Goal: Task Accomplishment & Management: Manage account settings

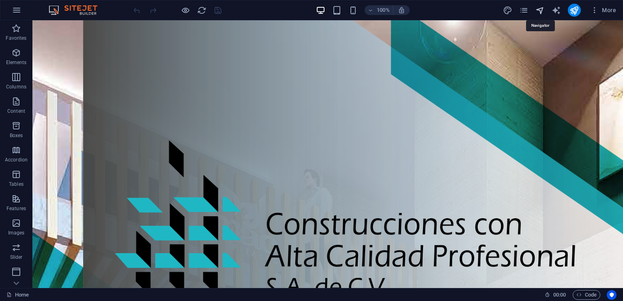
click at [542, 8] on icon "navigator" at bounding box center [539, 10] width 9 height 9
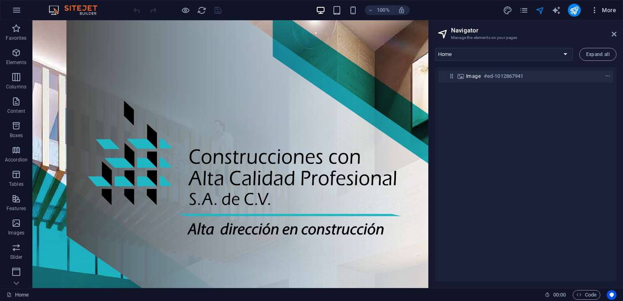
click at [606, 10] on span "More" at bounding box center [603, 10] width 26 height 8
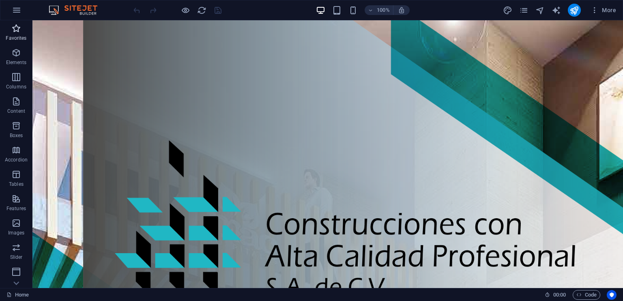
click at [16, 28] on icon "button" at bounding box center [16, 29] width 10 height 10
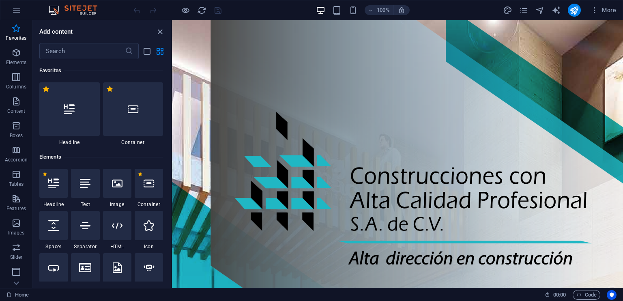
click at [88, 8] on img at bounding box center [77, 10] width 61 height 10
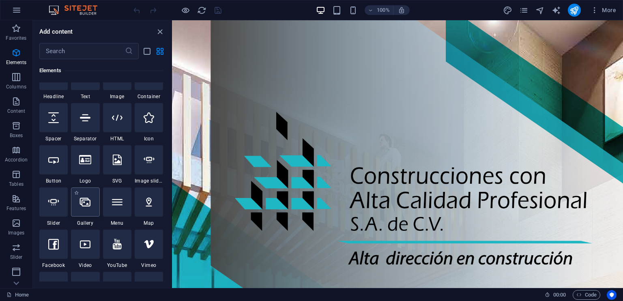
scroll to position [122, 0]
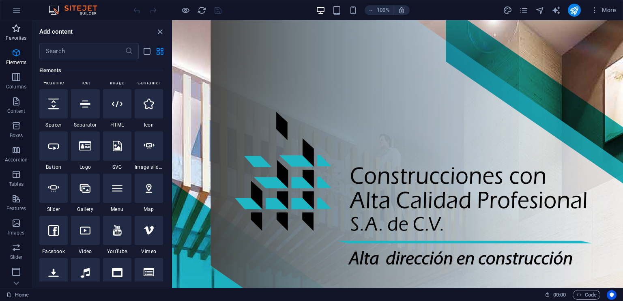
click at [15, 29] on icon "button" at bounding box center [16, 29] width 10 height 10
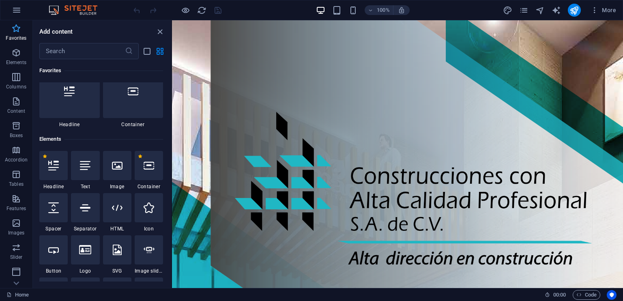
scroll to position [0, 0]
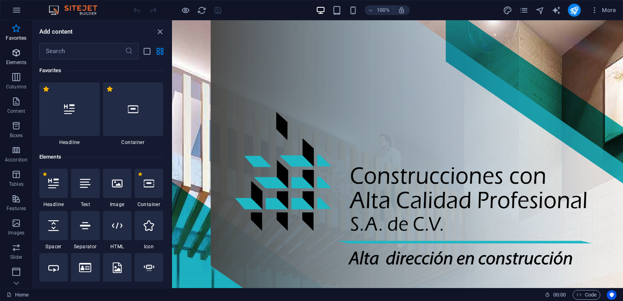
click at [12, 55] on icon "button" at bounding box center [16, 53] width 10 height 10
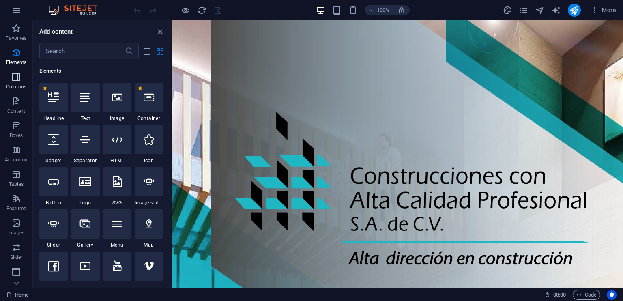
click at [15, 78] on icon "button" at bounding box center [16, 77] width 10 height 10
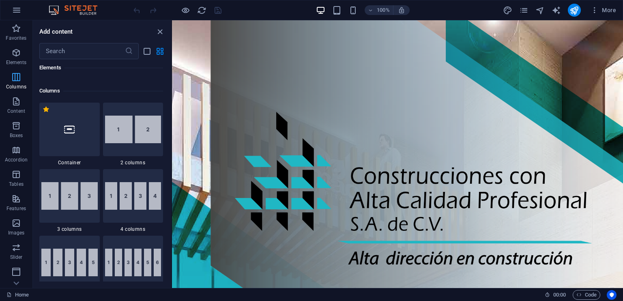
scroll to position [401, 0]
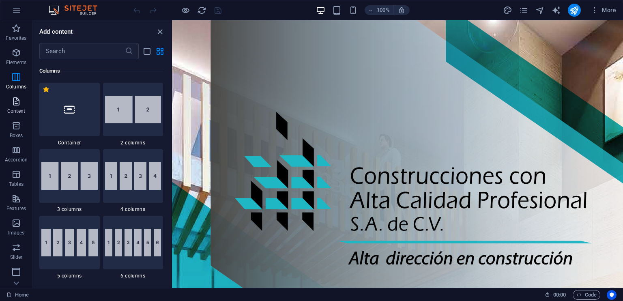
click at [13, 101] on icon "button" at bounding box center [16, 101] width 10 height 10
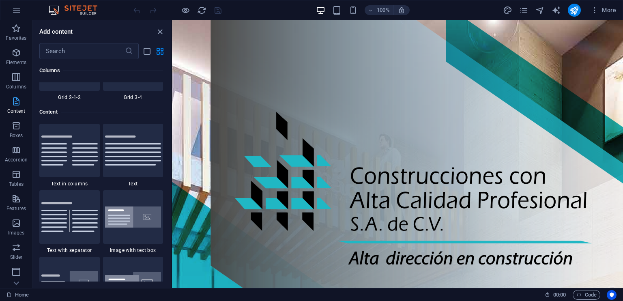
scroll to position [1418, 0]
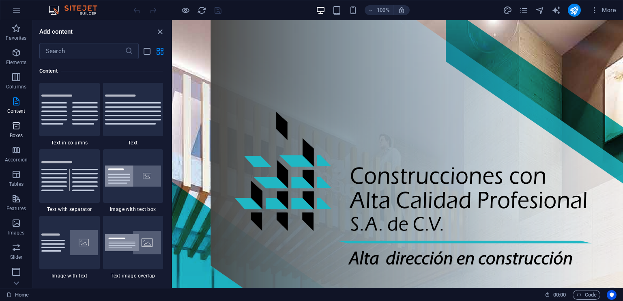
click at [18, 126] on icon "button" at bounding box center [16, 126] width 10 height 10
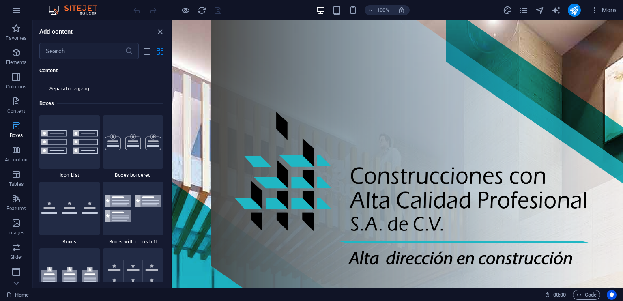
scroll to position [2236, 0]
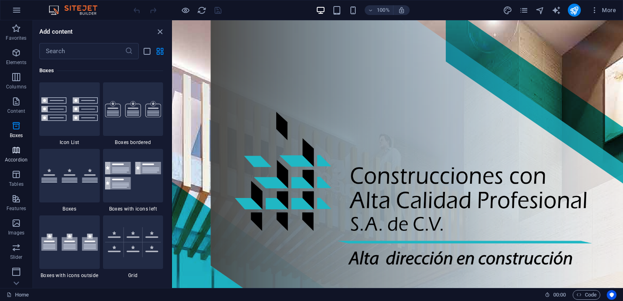
click at [16, 152] on icon "button" at bounding box center [16, 150] width 10 height 10
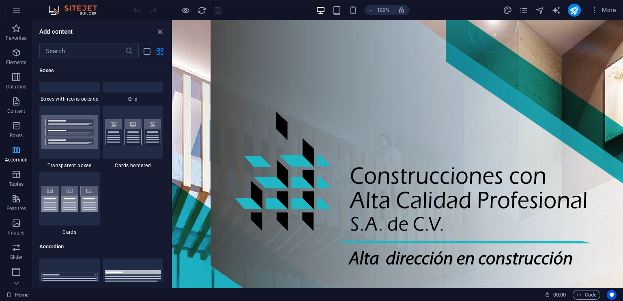
scroll to position [2588, 0]
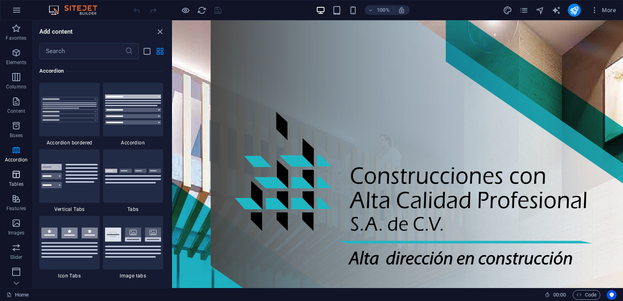
click at [15, 175] on icon "button" at bounding box center [16, 174] width 10 height 10
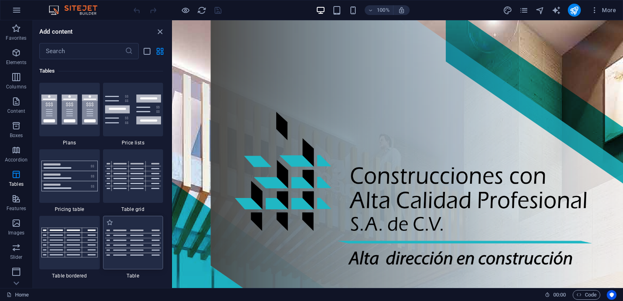
scroll to position [2888, 0]
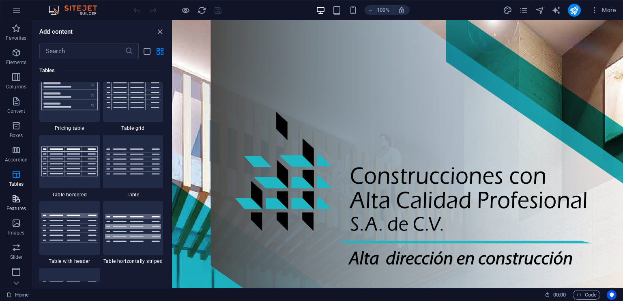
click at [13, 193] on button "Features" at bounding box center [16, 203] width 32 height 24
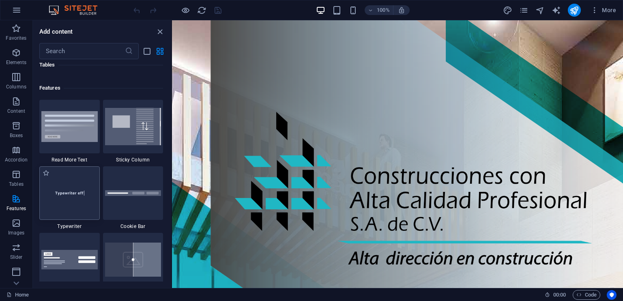
scroll to position [3160, 0]
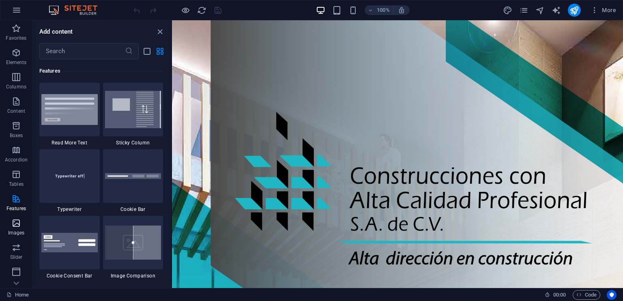
click at [14, 222] on icon "button" at bounding box center [16, 223] width 10 height 10
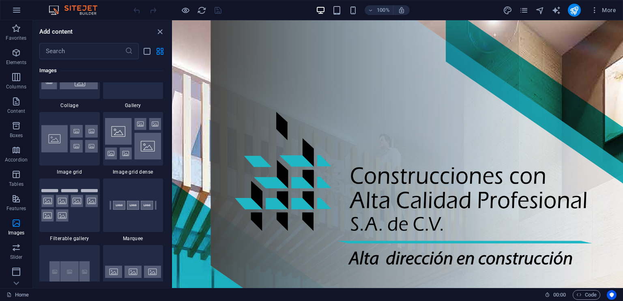
scroll to position [4232, 0]
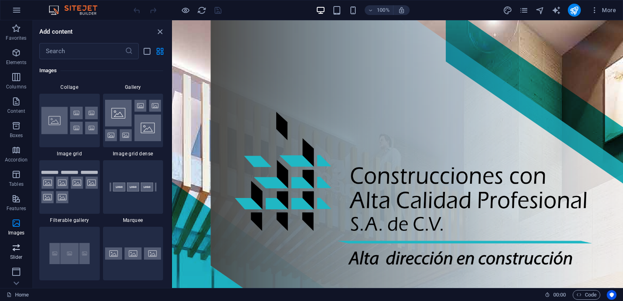
click at [17, 248] on icon "button" at bounding box center [16, 247] width 10 height 10
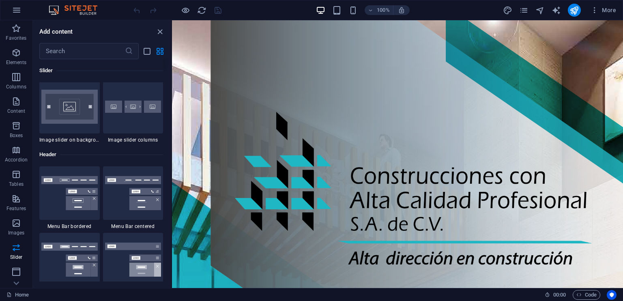
scroll to position [4798, 0]
click at [16, 270] on icon "button" at bounding box center [16, 272] width 10 height 10
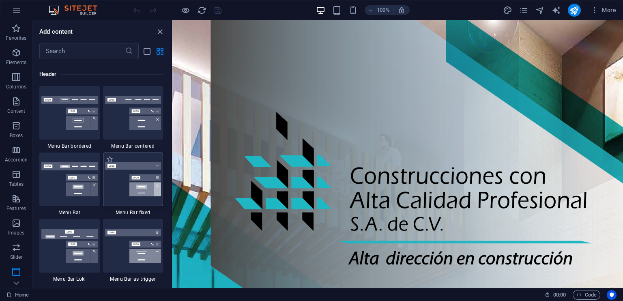
scroll to position [4881, 0]
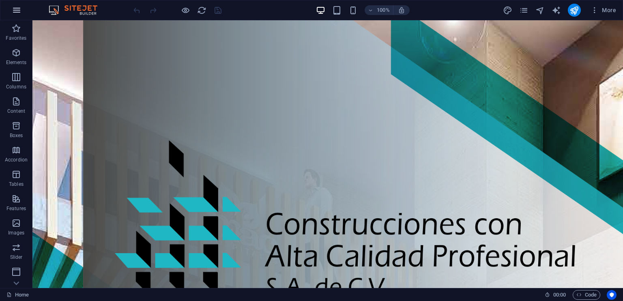
click at [18, 8] on icon "button" at bounding box center [17, 10] width 10 height 10
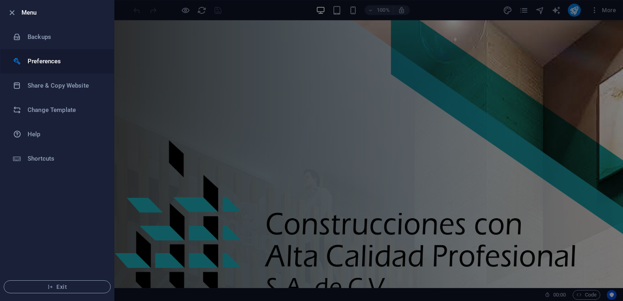
click at [45, 64] on h6 "Preferences" at bounding box center [65, 61] width 75 height 10
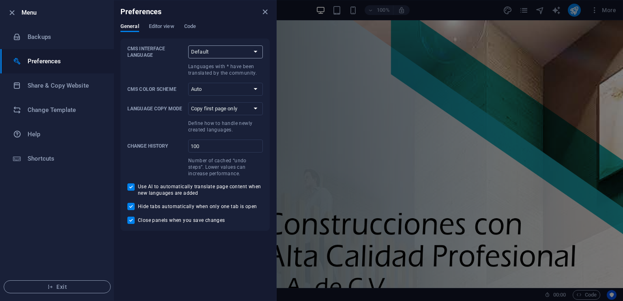
click at [223, 55] on select "Default Deutsch English Español Suomi* Français Magyar Italiano Nederlands Pols…" at bounding box center [225, 51] width 75 height 13
select select "es"
click at [188, 45] on select "Default Deutsch English Español Suomi* Français Magyar Italiano Nederlands Pols…" at bounding box center [225, 51] width 75 height 13
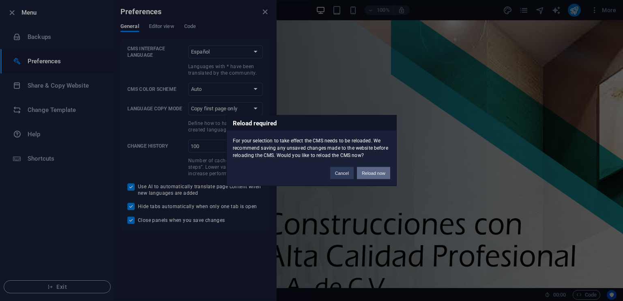
click at [370, 172] on button "Reload now" at bounding box center [373, 173] width 33 height 12
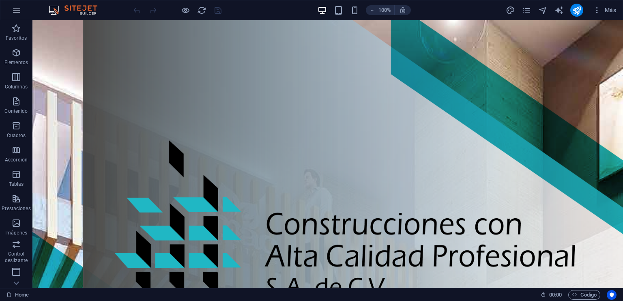
click at [13, 4] on button "button" at bounding box center [16, 9] width 19 height 19
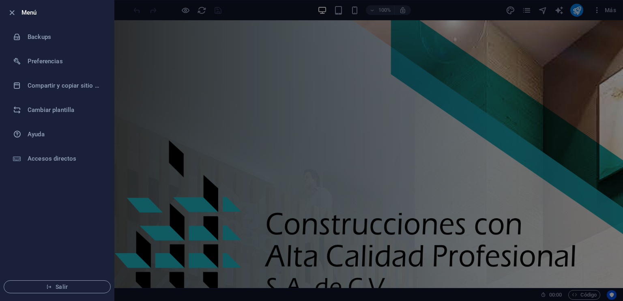
click at [394, 90] on div at bounding box center [311, 150] width 623 height 301
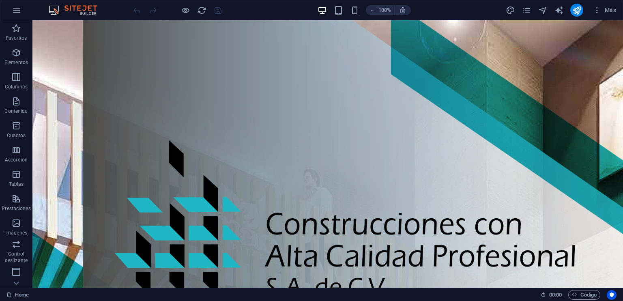
click at [18, 9] on icon "button" at bounding box center [17, 10] width 10 height 10
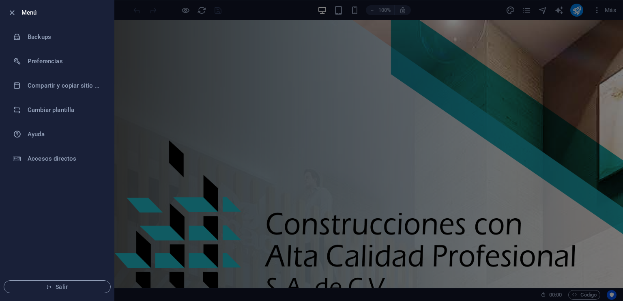
click at [229, 115] on div at bounding box center [311, 150] width 623 height 301
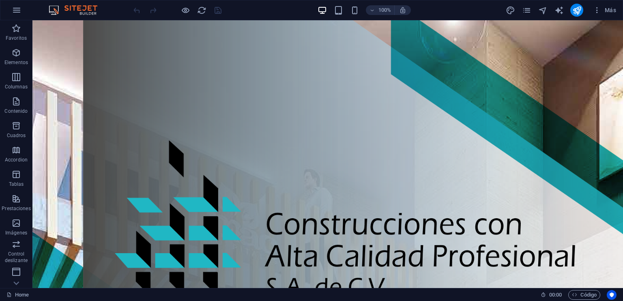
click at [88, 8] on img at bounding box center [77, 10] width 61 height 10
click at [49, 11] on img at bounding box center [77, 10] width 61 height 10
click at [15, 11] on icon "button" at bounding box center [17, 10] width 10 height 10
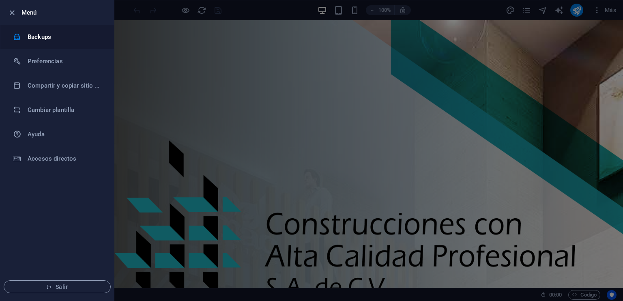
click at [41, 37] on h6 "Backups" at bounding box center [65, 37] width 75 height 10
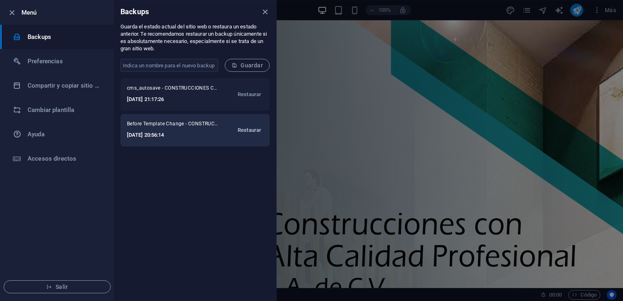
click at [244, 129] on span "Restaurar" at bounding box center [250, 130] width 24 height 10
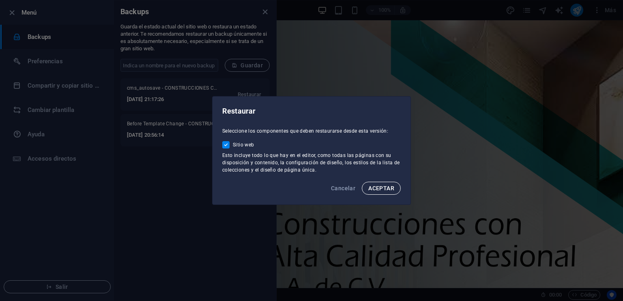
click at [379, 183] on button "ACEPTAR" at bounding box center [381, 188] width 39 height 13
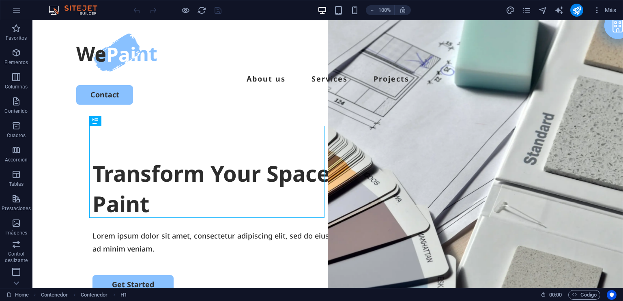
click at [76, 5] on img at bounding box center [77, 10] width 61 height 10
click at [18, 9] on icon "button" at bounding box center [17, 10] width 10 height 10
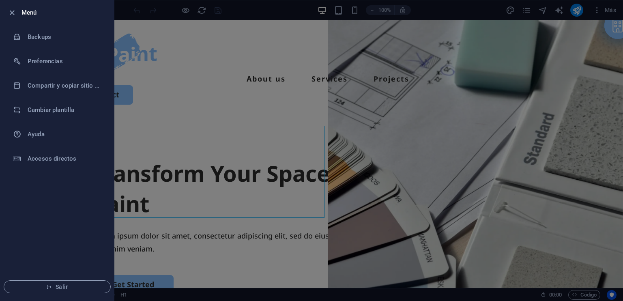
click at [234, 92] on div at bounding box center [311, 150] width 623 height 301
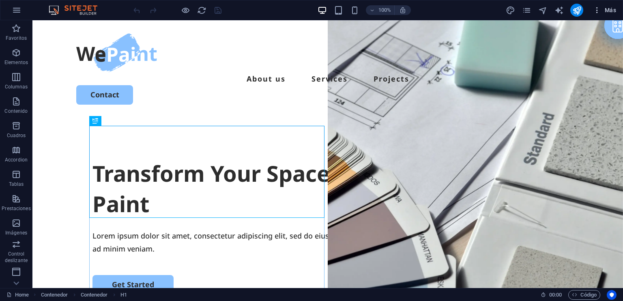
click at [608, 11] on span "Más" at bounding box center [604, 10] width 23 height 8
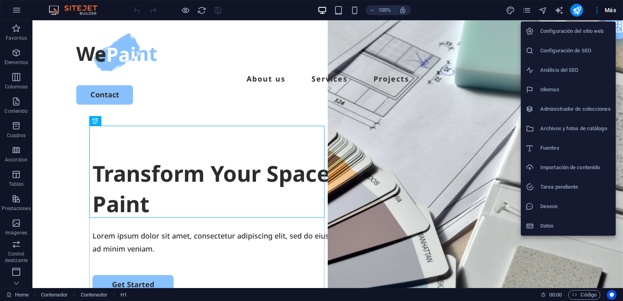
click at [77, 6] on div at bounding box center [311, 150] width 623 height 301
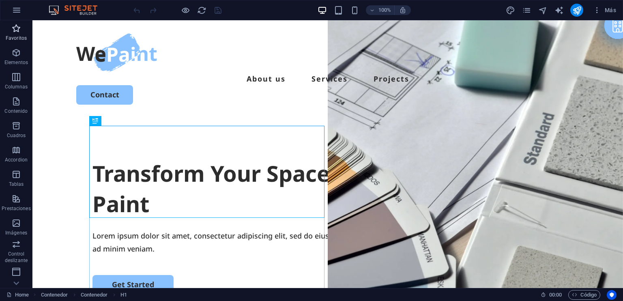
click at [13, 30] on icon "button" at bounding box center [16, 29] width 10 height 10
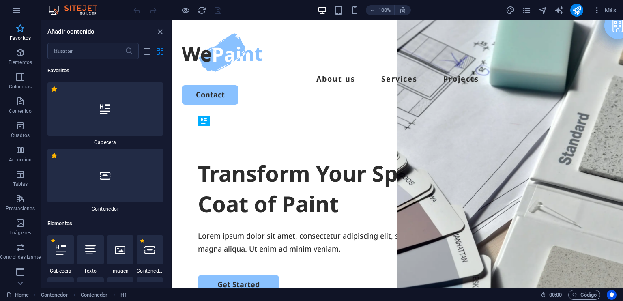
click at [19, 28] on icon "button" at bounding box center [20, 29] width 10 height 10
click at [157, 28] on icon "close panel" at bounding box center [159, 31] width 9 height 9
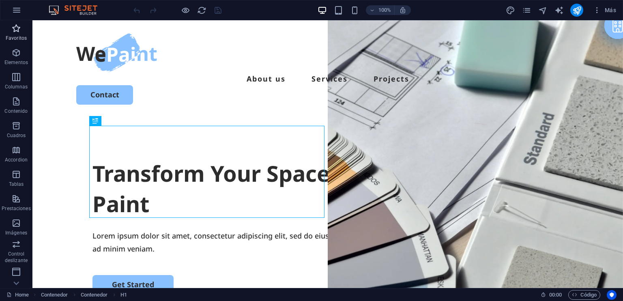
click at [15, 29] on icon "button" at bounding box center [16, 29] width 10 height 10
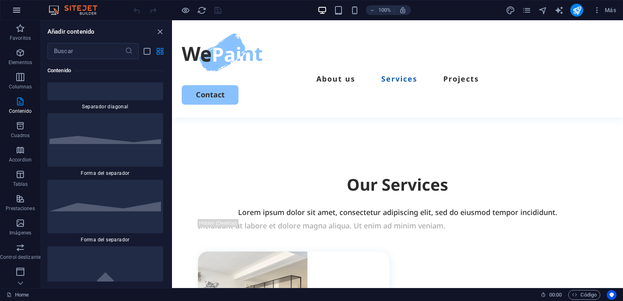
click at [18, 12] on icon "button" at bounding box center [17, 10] width 10 height 10
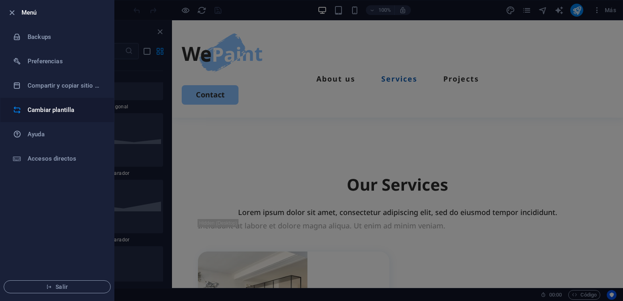
click at [47, 107] on h6 "Cambiar plantilla" at bounding box center [65, 110] width 75 height 10
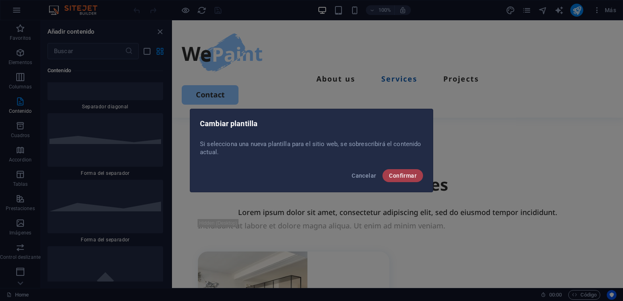
click at [399, 173] on span "Confirmar" at bounding box center [403, 175] width 28 height 6
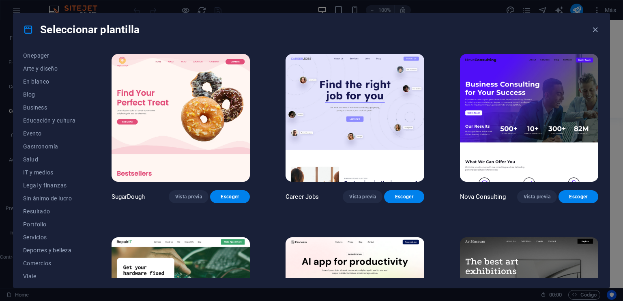
scroll to position [99, 0]
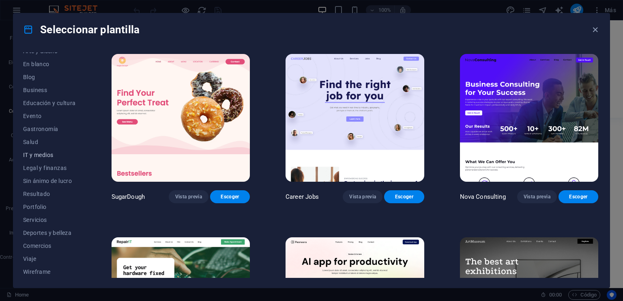
click at [34, 154] on span "IT y medios" at bounding box center [49, 155] width 53 height 6
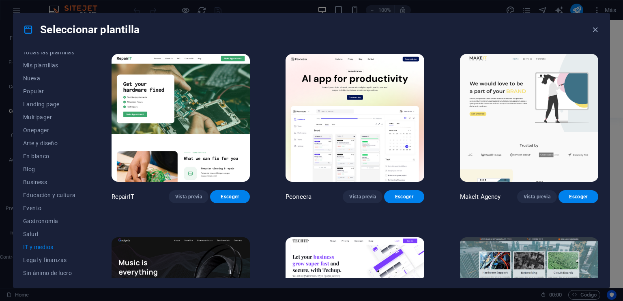
scroll to position [0, 0]
click at [32, 251] on span "IT y medios" at bounding box center [49, 253] width 53 height 6
click at [595, 26] on icon "button" at bounding box center [594, 29] width 9 height 9
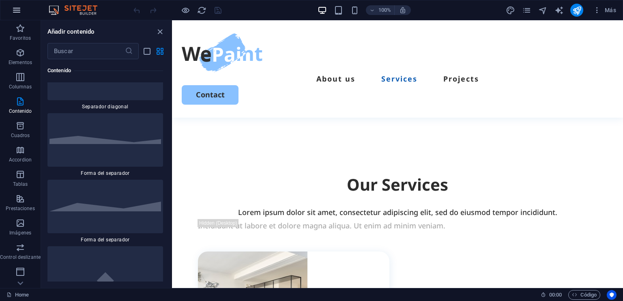
click at [16, 10] on icon "button" at bounding box center [17, 10] width 10 height 10
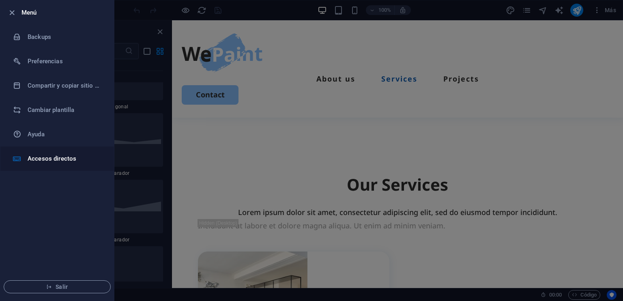
click at [47, 158] on h6 "Accesos directos" at bounding box center [65, 159] width 75 height 10
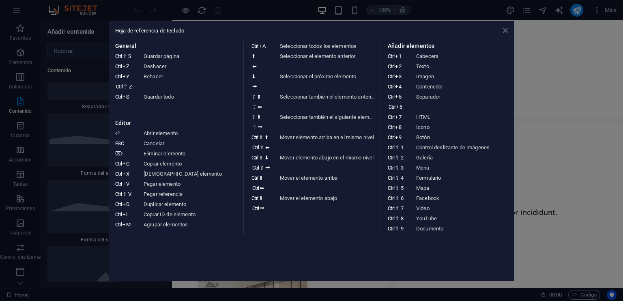
click at [503, 27] on icon at bounding box center [505, 30] width 5 height 6
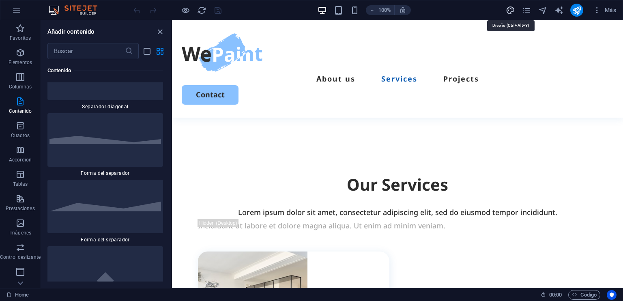
click at [508, 7] on icon "design" at bounding box center [510, 10] width 9 height 9
select select "px"
select select "500"
select select "px"
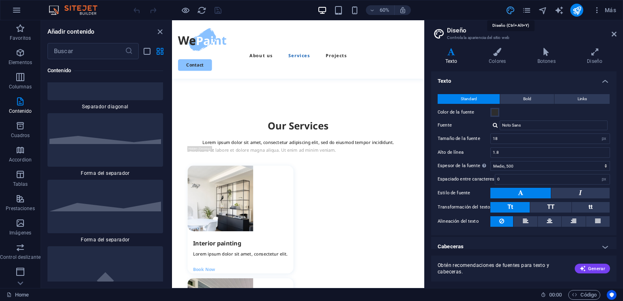
scroll to position [715, 0]
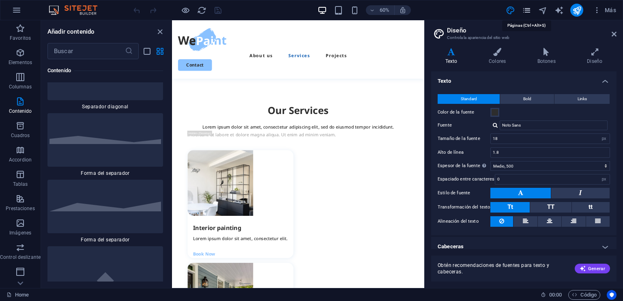
click at [525, 9] on icon "pages" at bounding box center [526, 10] width 9 height 9
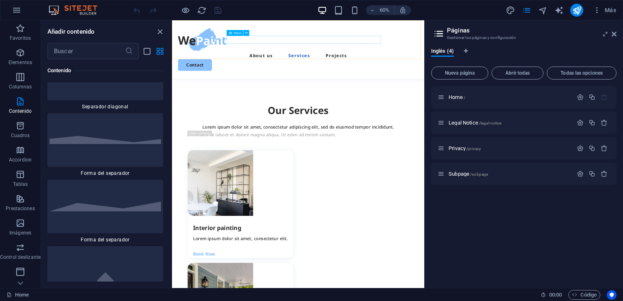
click at [321, 72] on nav "About us Services Projects" at bounding box center [382, 78] width 401 height 13
click at [400, 72] on nav "About us Services Projects" at bounding box center [382, 78] width 401 height 13
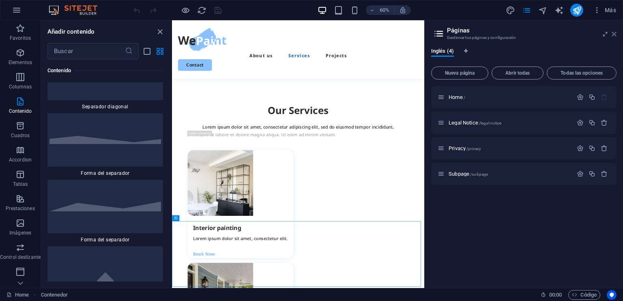
click at [614, 32] on icon at bounding box center [613, 34] width 5 height 6
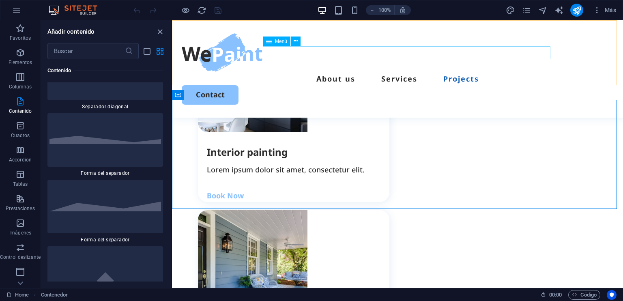
click at [351, 72] on nav "About us Services Projects" at bounding box center [397, 78] width 431 height 13
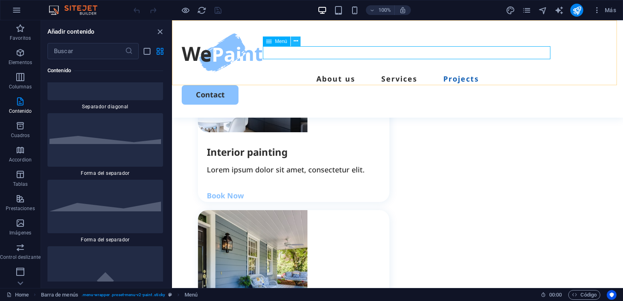
click at [295, 42] on icon at bounding box center [296, 41] width 4 height 9
click at [252, 212] on icon at bounding box center [251, 213] width 4 height 9
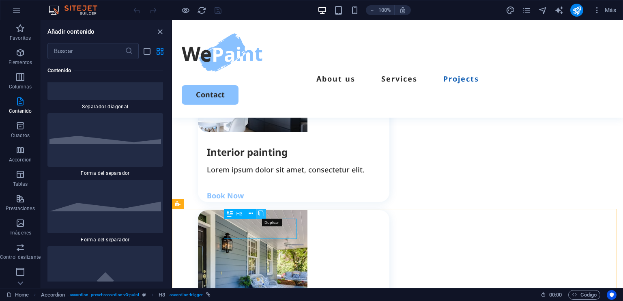
click at [259, 213] on icon at bounding box center [261, 213] width 6 height 9
click at [135, 9] on icon "undo" at bounding box center [136, 10] width 9 height 9
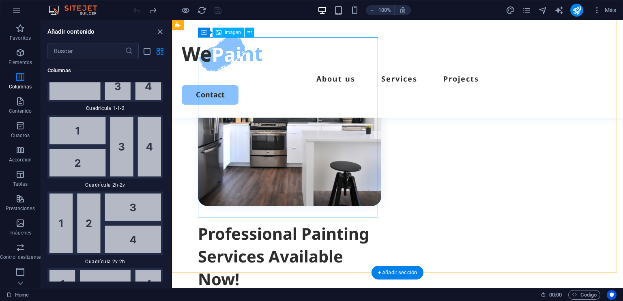
scroll to position [66, 0]
